Goal: Information Seeking & Learning: Learn about a topic

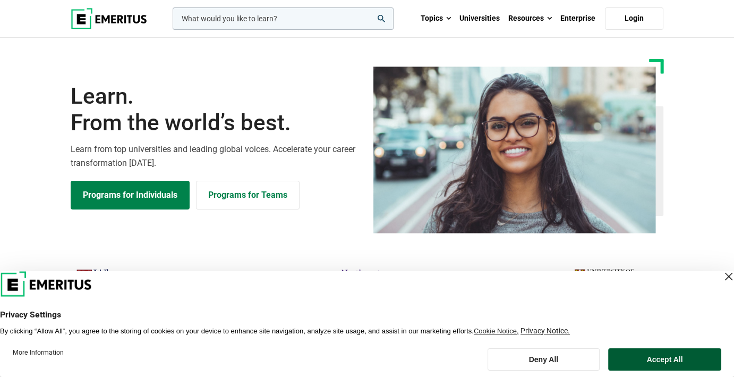
click at [686, 363] on button "Accept All" at bounding box center [664, 359] width 113 height 22
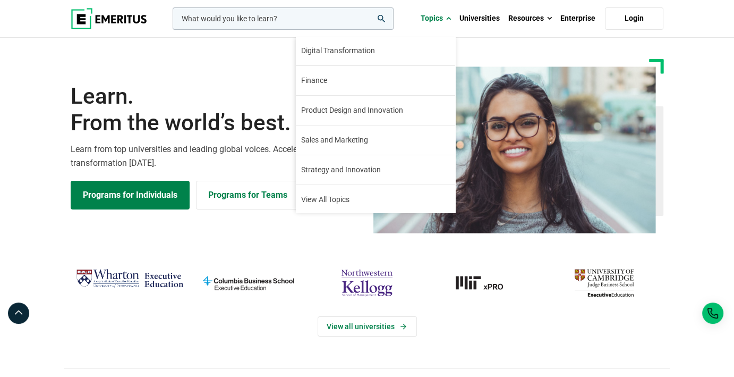
scroll to position [120, 0]
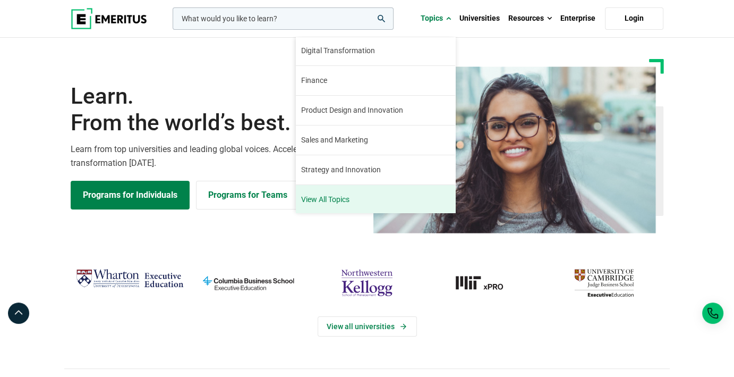
click at [349, 197] on link "View All Topics" at bounding box center [375, 199] width 159 height 29
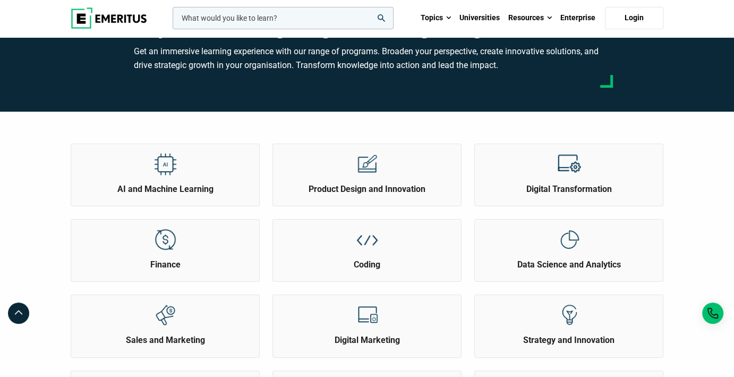
scroll to position [53, 0]
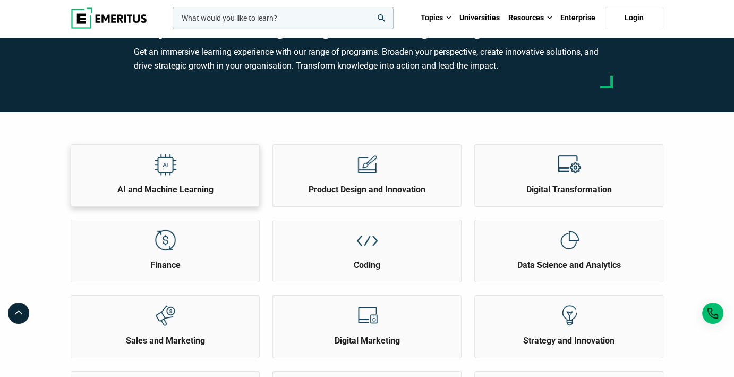
click at [190, 162] on div "AI and Machine Learning" at bounding box center [165, 169] width 188 height 51
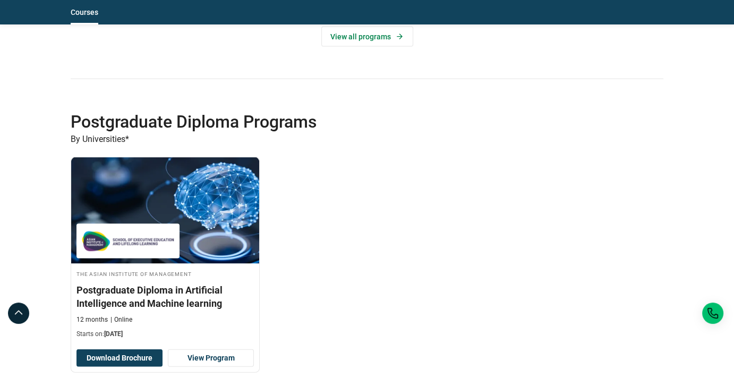
scroll to position [2279, 0]
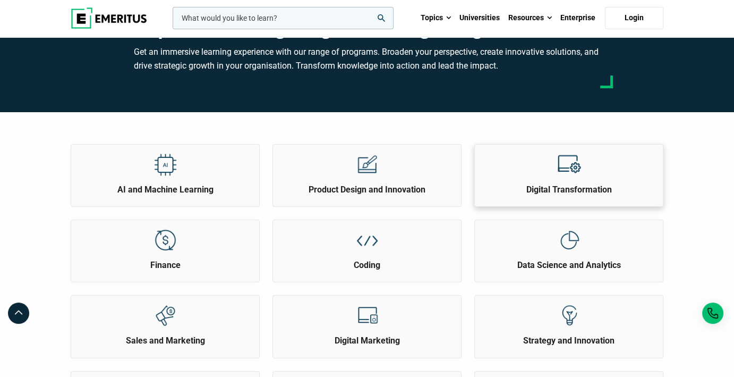
click at [556, 170] on div at bounding box center [569, 163] width 40 height 39
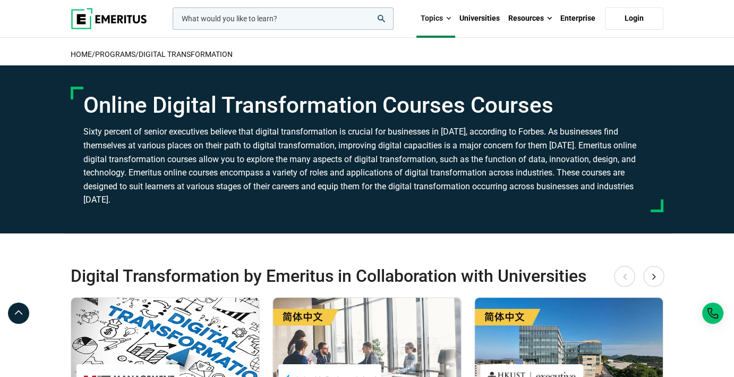
click at [326, 20] on input "woocommerce-product-search-field-0" at bounding box center [283, 18] width 221 height 22
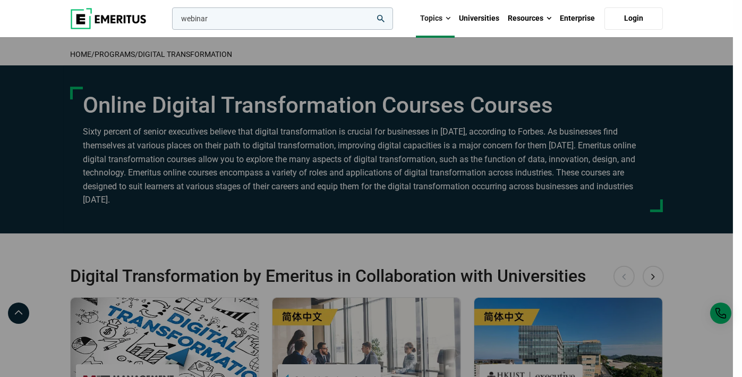
type input "webinar"
click at [170, 21] on button "search" at bounding box center [170, 21] width 0 height 0
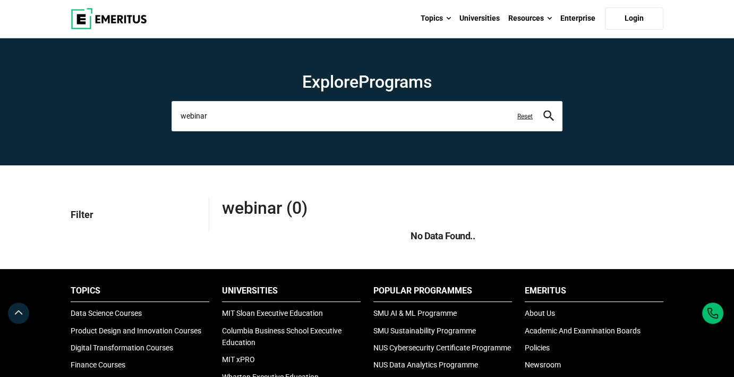
click at [254, 113] on input "webinar" at bounding box center [367, 116] width 391 height 30
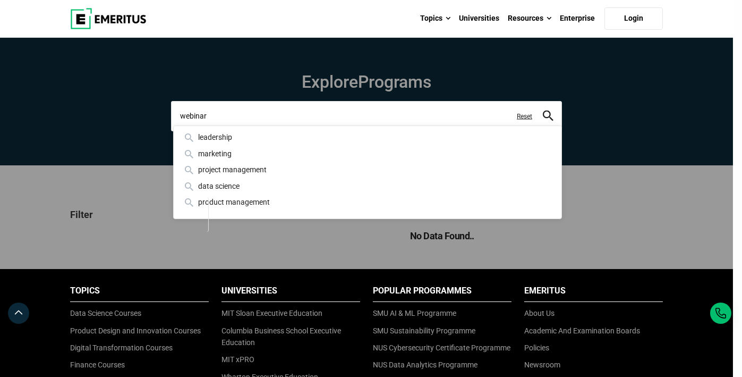
click at [543, 110] on button "search" at bounding box center [548, 116] width 11 height 12
